Goal: Task Accomplishment & Management: Manage account settings

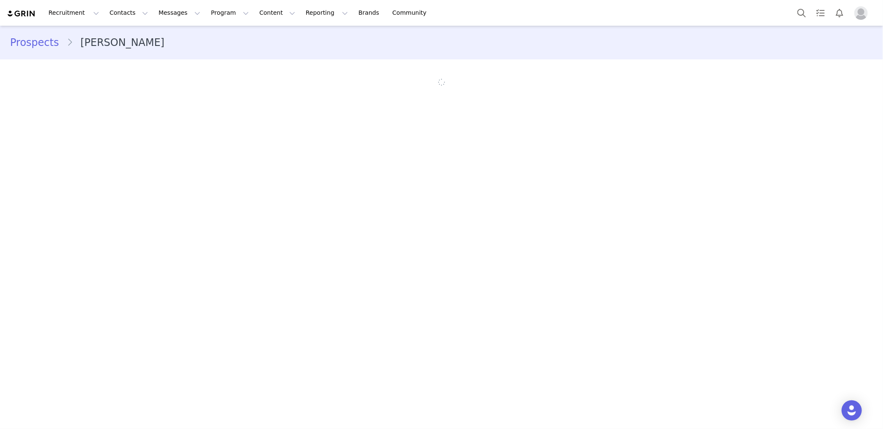
select select
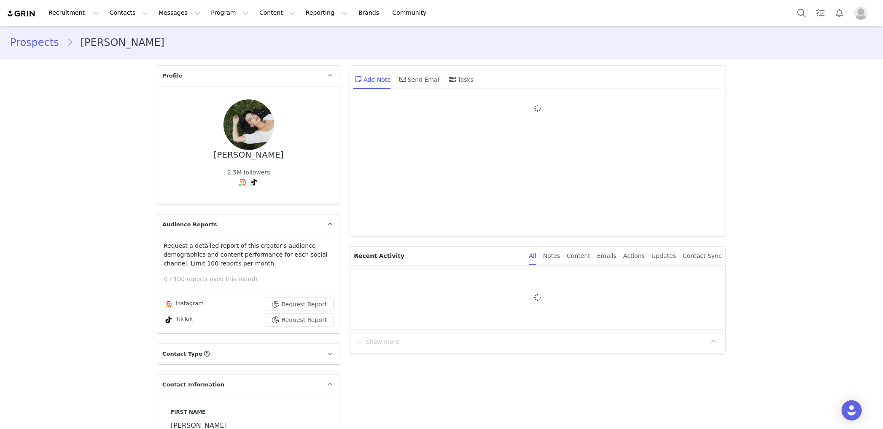
type input "+1 ([GEOGRAPHIC_DATA])"
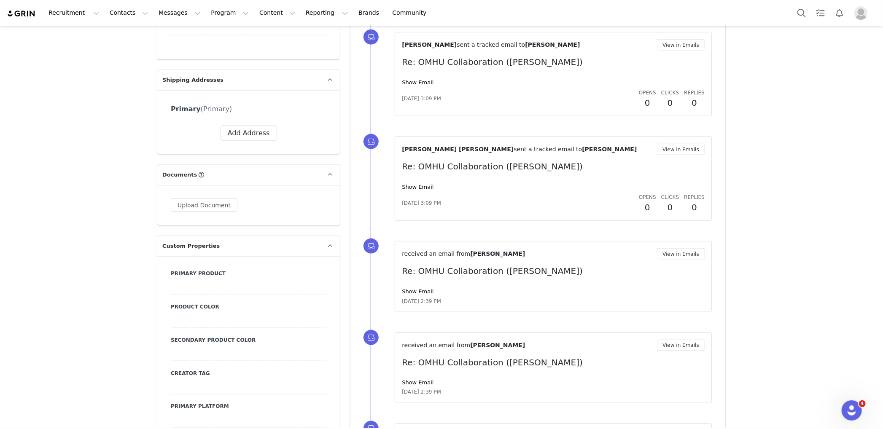
scroll to position [668, 0]
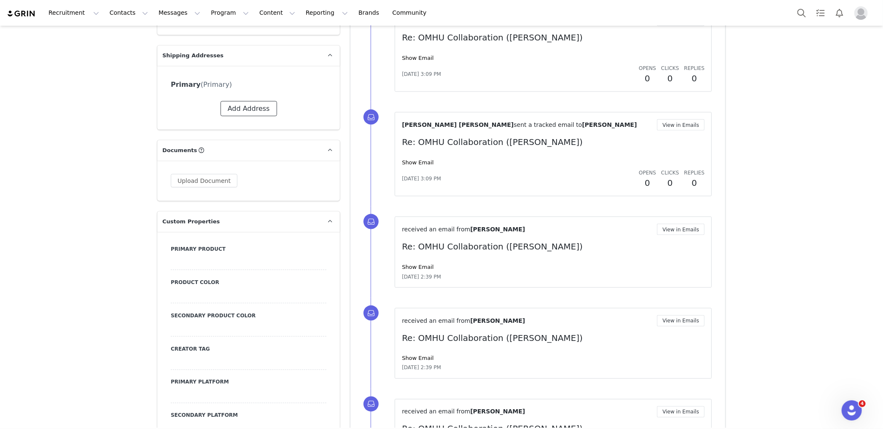
click at [251, 109] on button "Add Address" at bounding box center [249, 108] width 56 height 15
select select
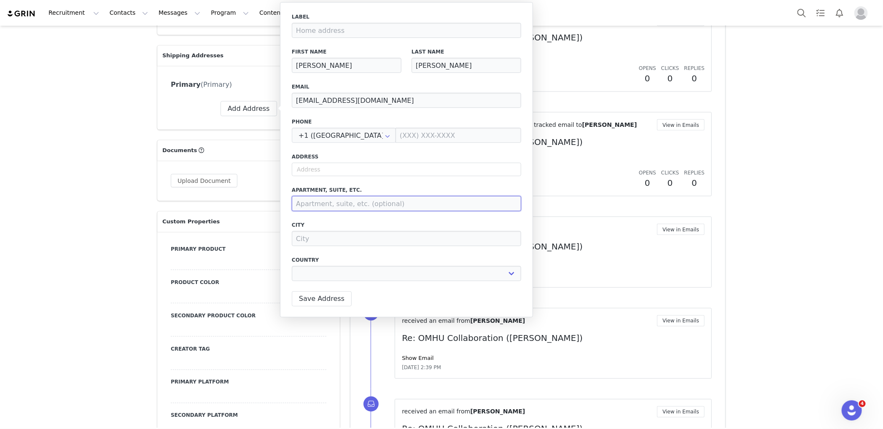
click at [341, 203] on input at bounding box center [406, 203] width 229 height 15
click at [336, 171] on input "text" at bounding box center [406, 169] width 229 height 13
paste input "[STREET_ADDRESS][PERSON_NAME]"
type input "[STREET_ADDRESS][PERSON_NAME]"
select select
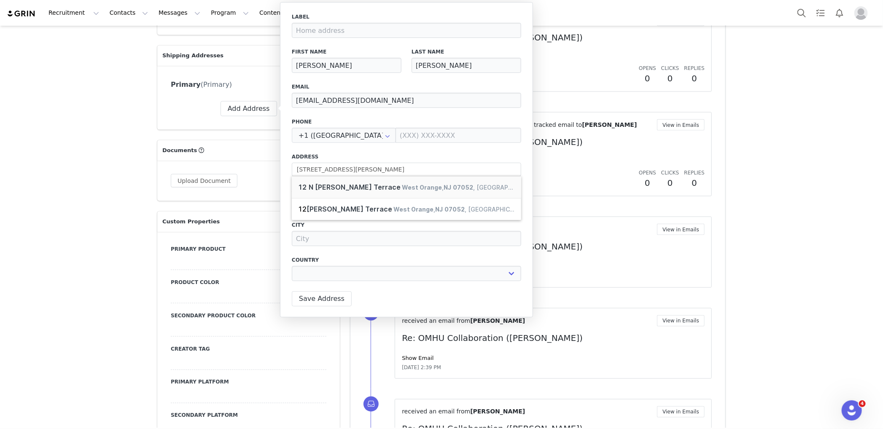
type input "[STREET_ADDRESS][PERSON_NAME]"
type input "West Orange"
select select "[object Object]"
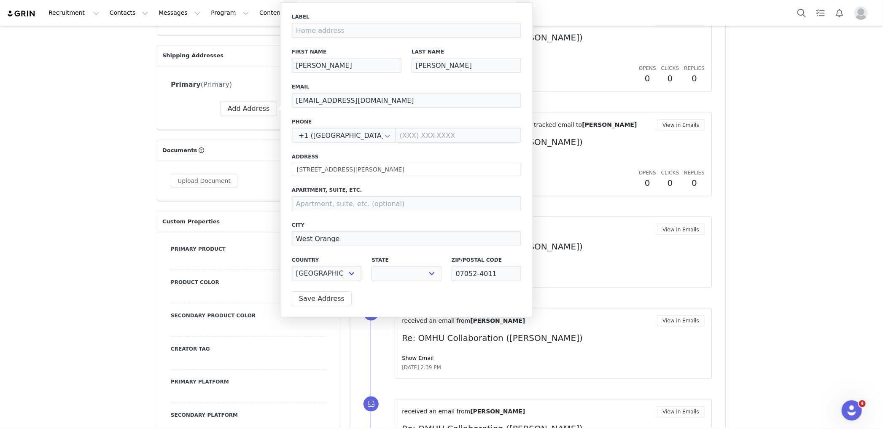
select select "[object Object]"
click at [312, 299] on button "Save Address" at bounding box center [322, 298] width 60 height 15
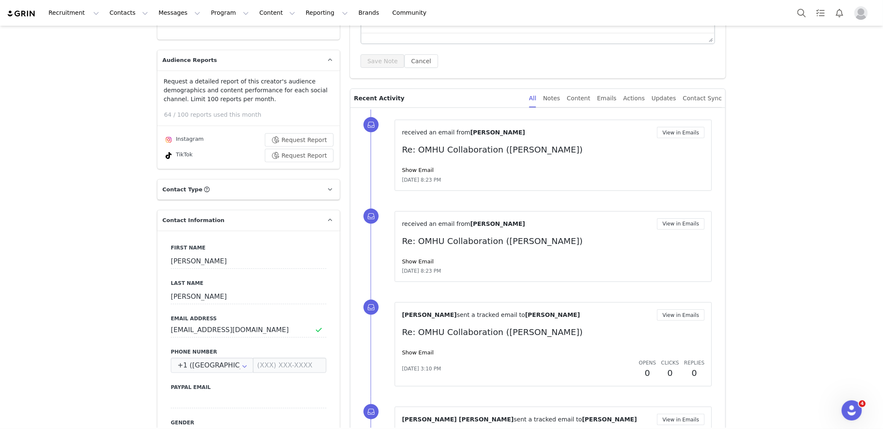
scroll to position [42, 0]
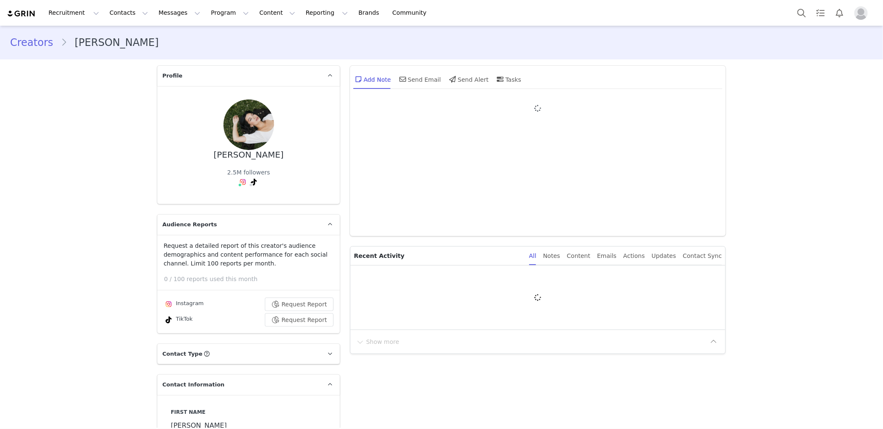
type input "+1 ([GEOGRAPHIC_DATA])"
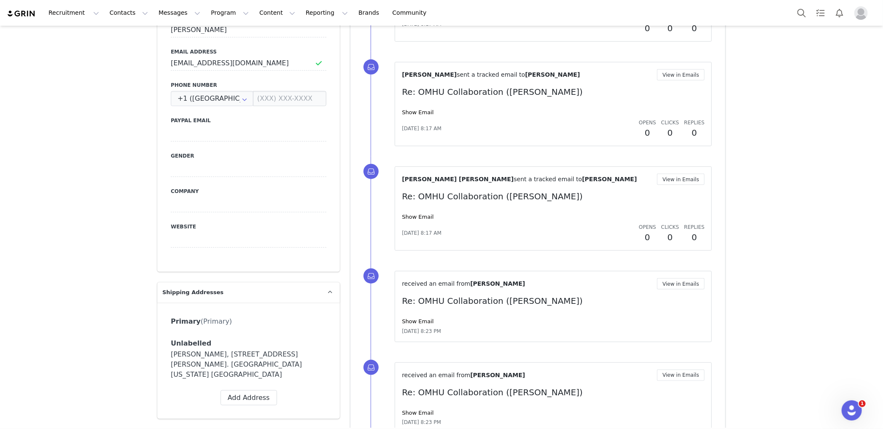
scroll to position [434, 0]
